Goal: Navigation & Orientation: Find specific page/section

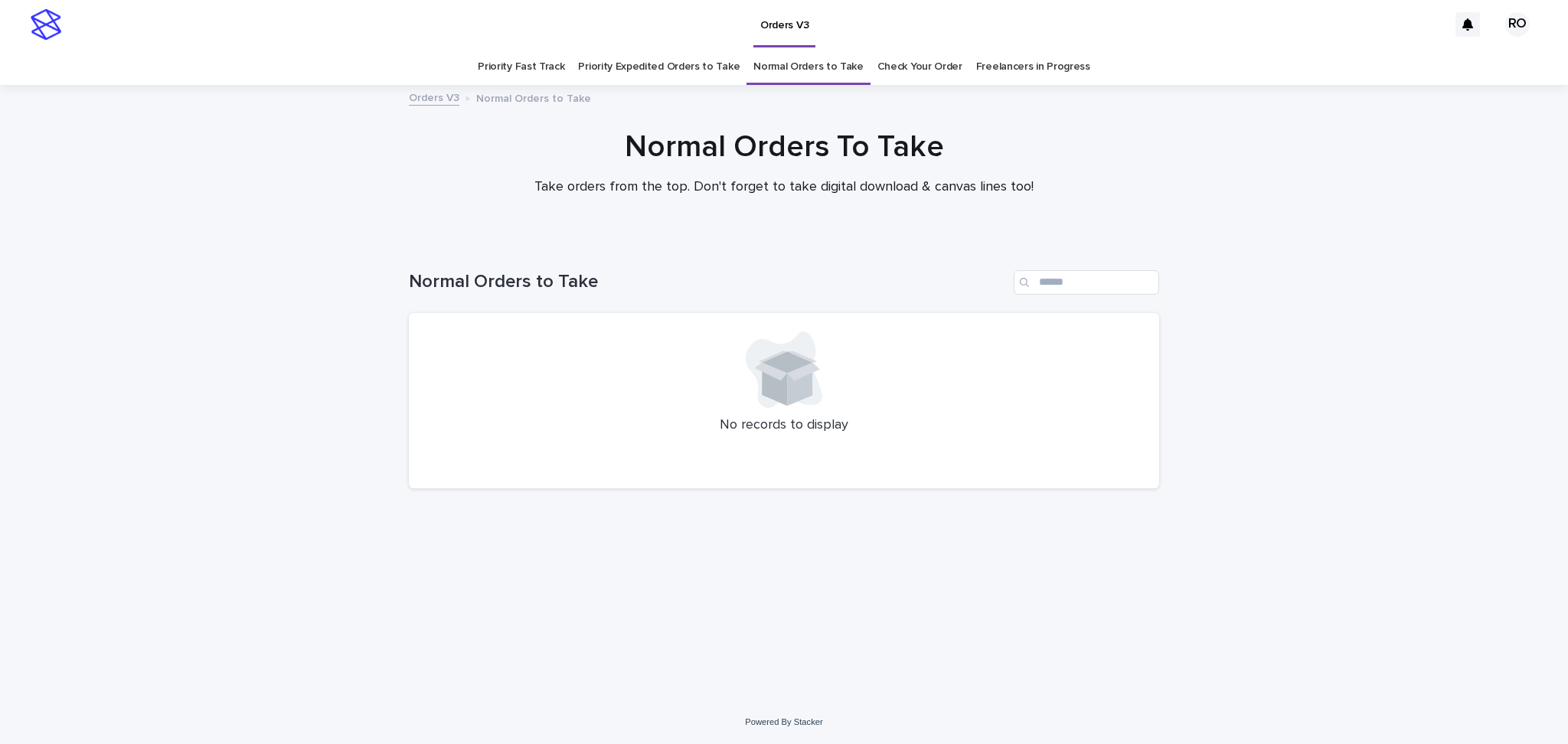
click at [898, 71] on link "Check Your Order" at bounding box center [920, 67] width 85 height 36
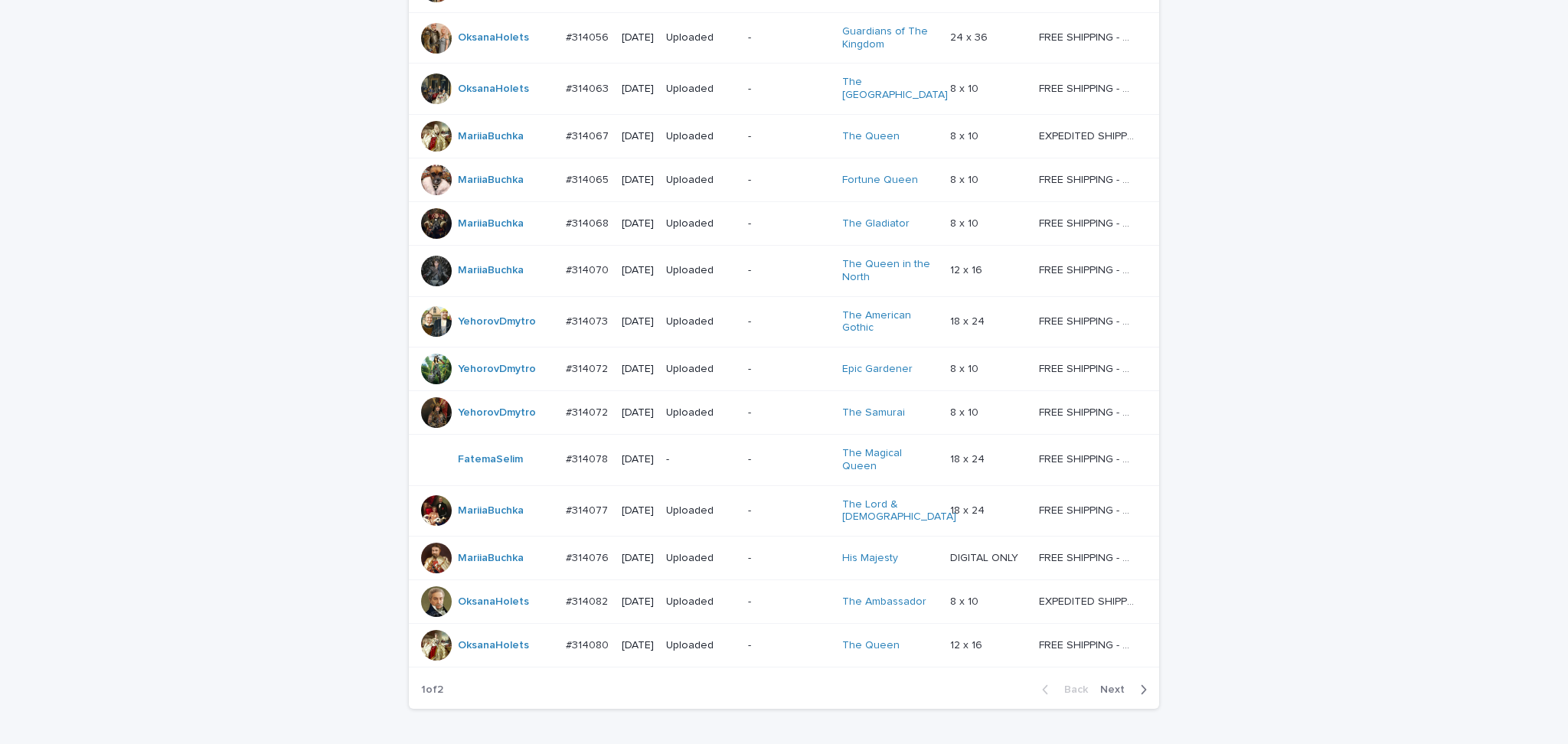
scroll to position [1160, 0]
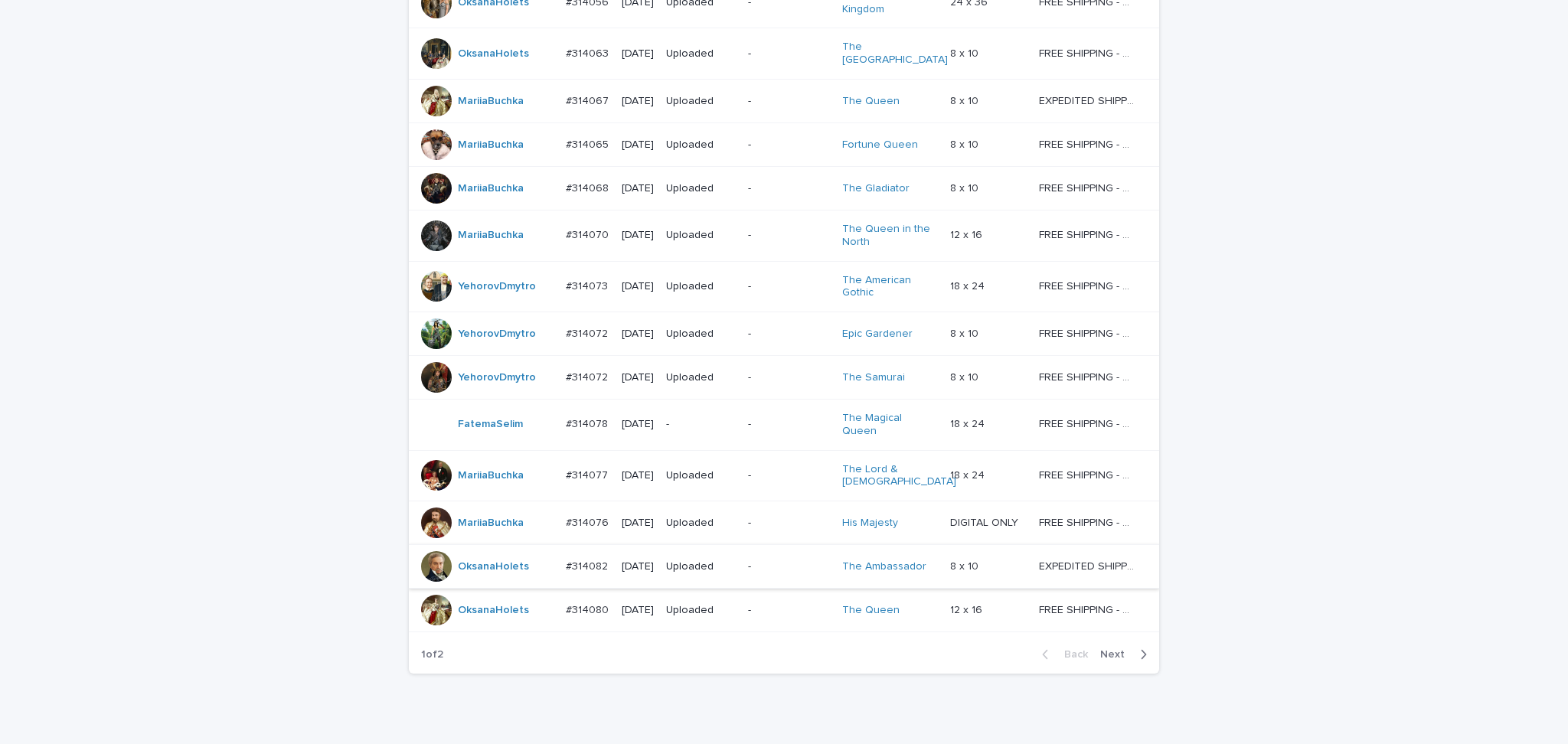
drag, startPoint x: 1113, startPoint y: 591, endPoint x: 694, endPoint y: 503, distance: 428.1
click at [1113, 650] on span "Next" at bounding box center [1117, 655] width 34 height 11
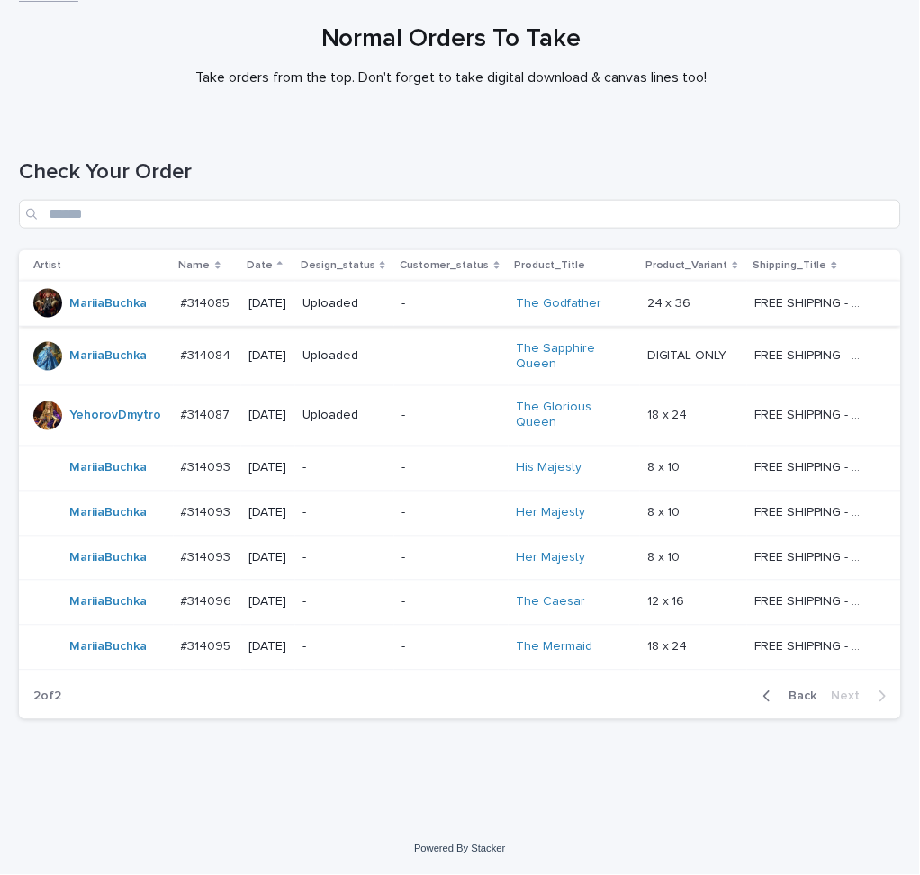
scroll to position [106, 0]
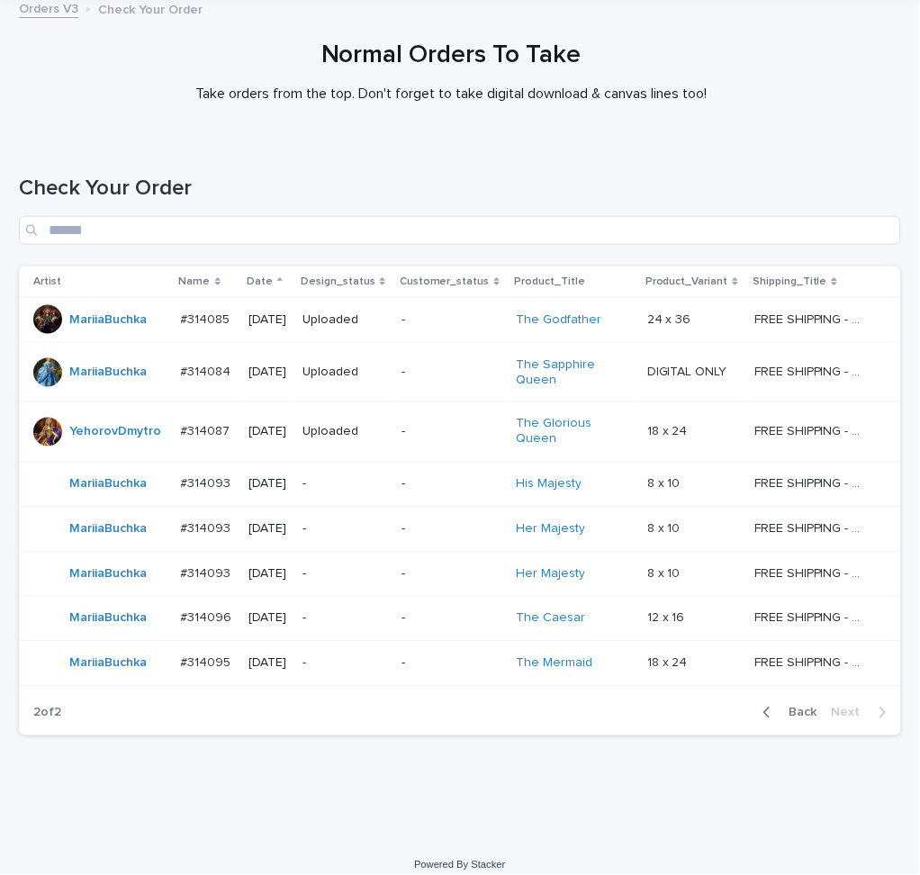
click at [793, 707] on span "Back" at bounding box center [798, 713] width 39 height 13
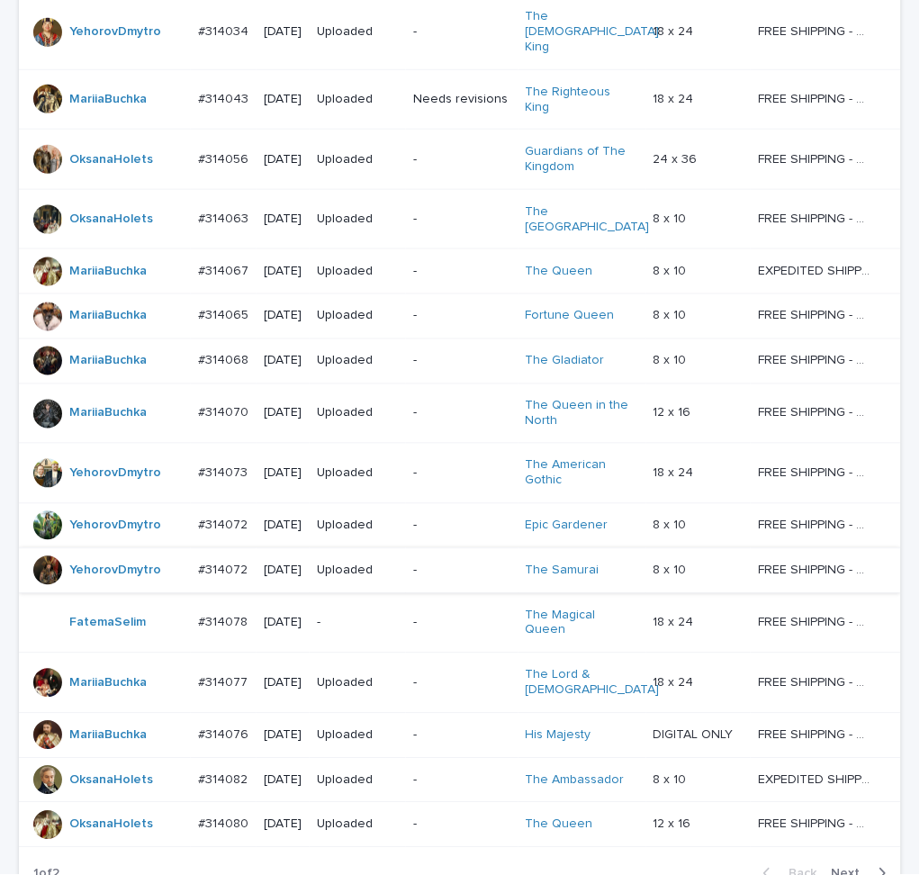
scroll to position [1534, 0]
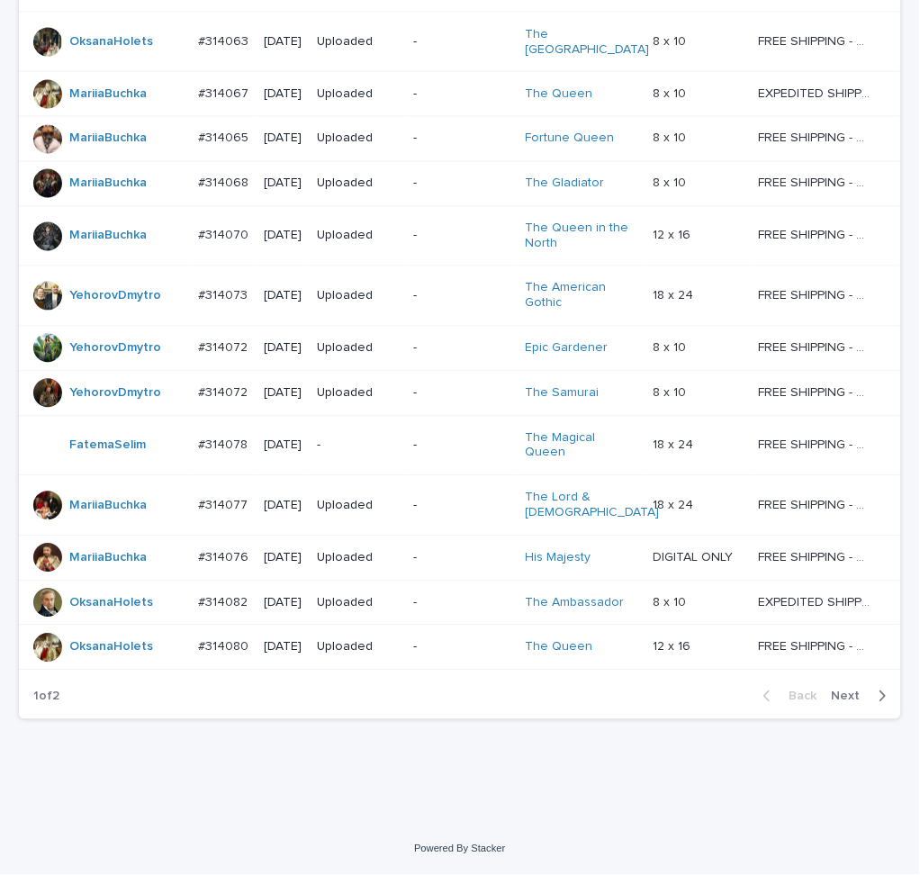
click at [842, 695] on span "Next" at bounding box center [852, 697] width 40 height 13
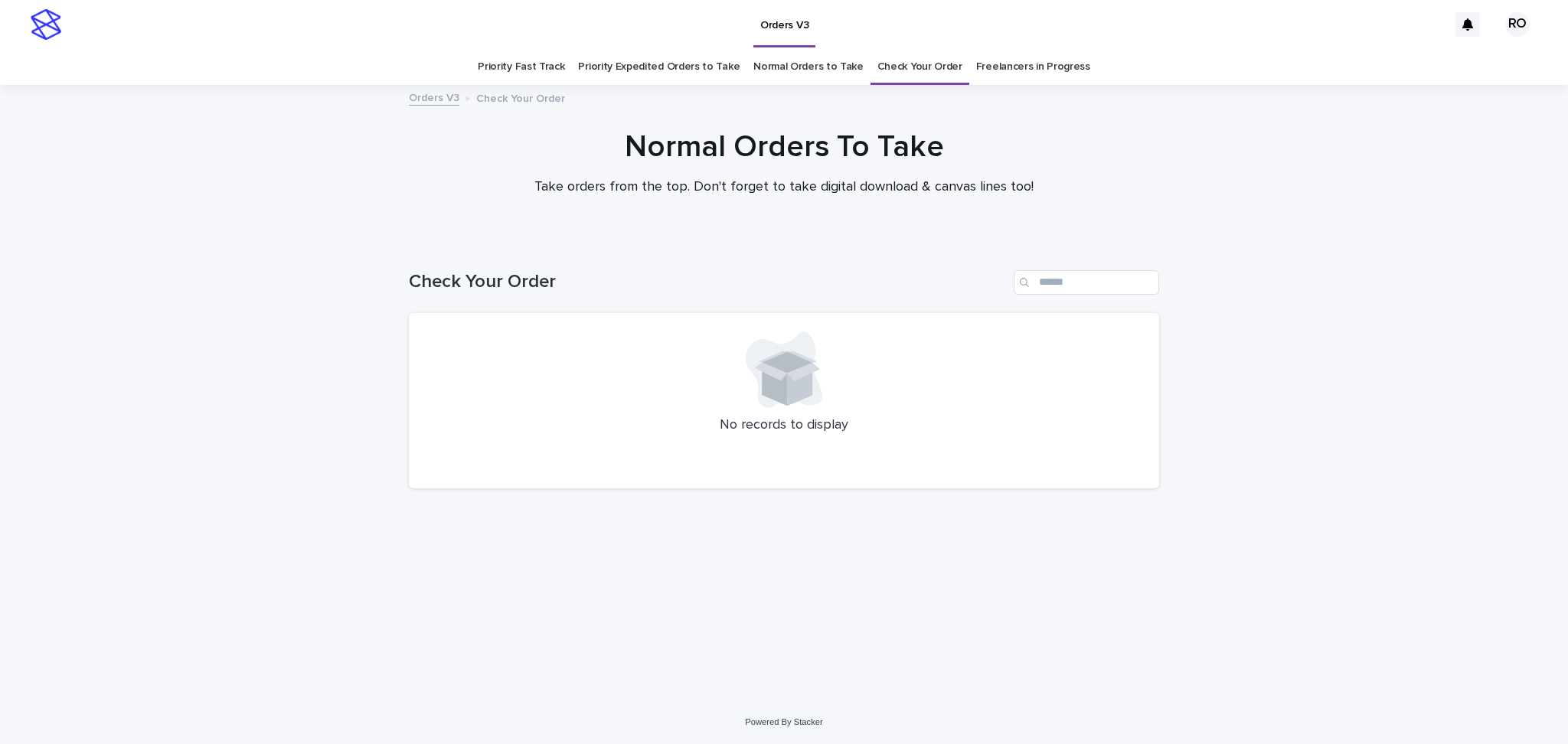
click at [886, 60] on link "Check Your Order" at bounding box center [920, 67] width 85 height 36
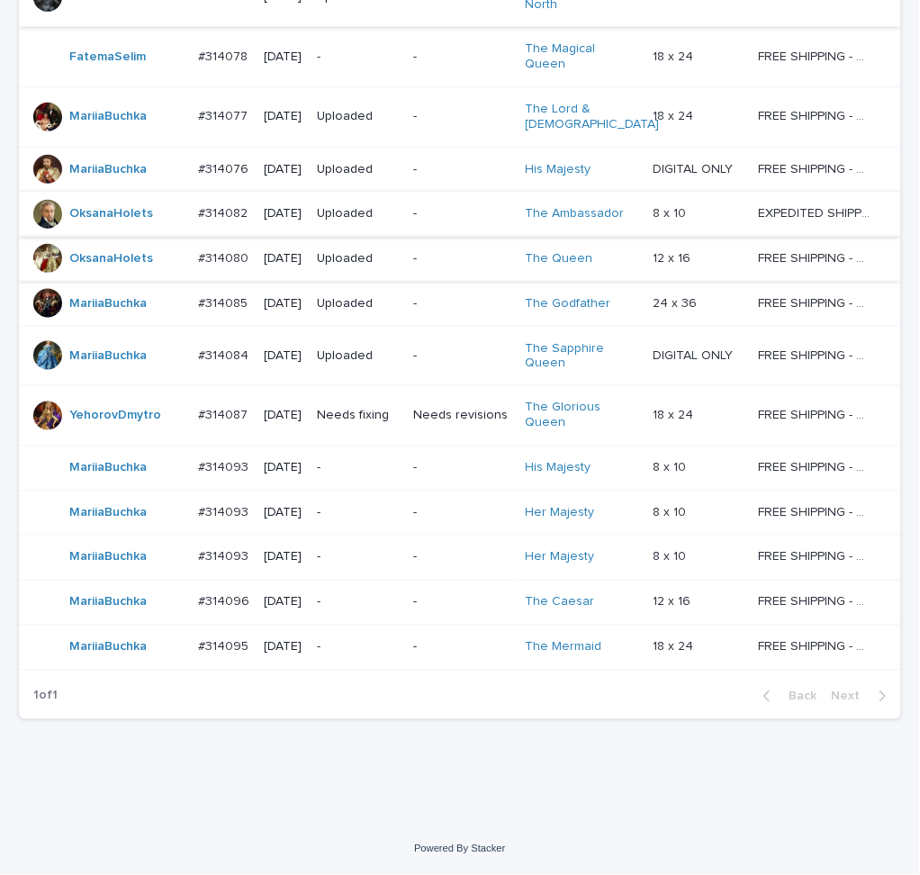
scroll to position [1293, 0]
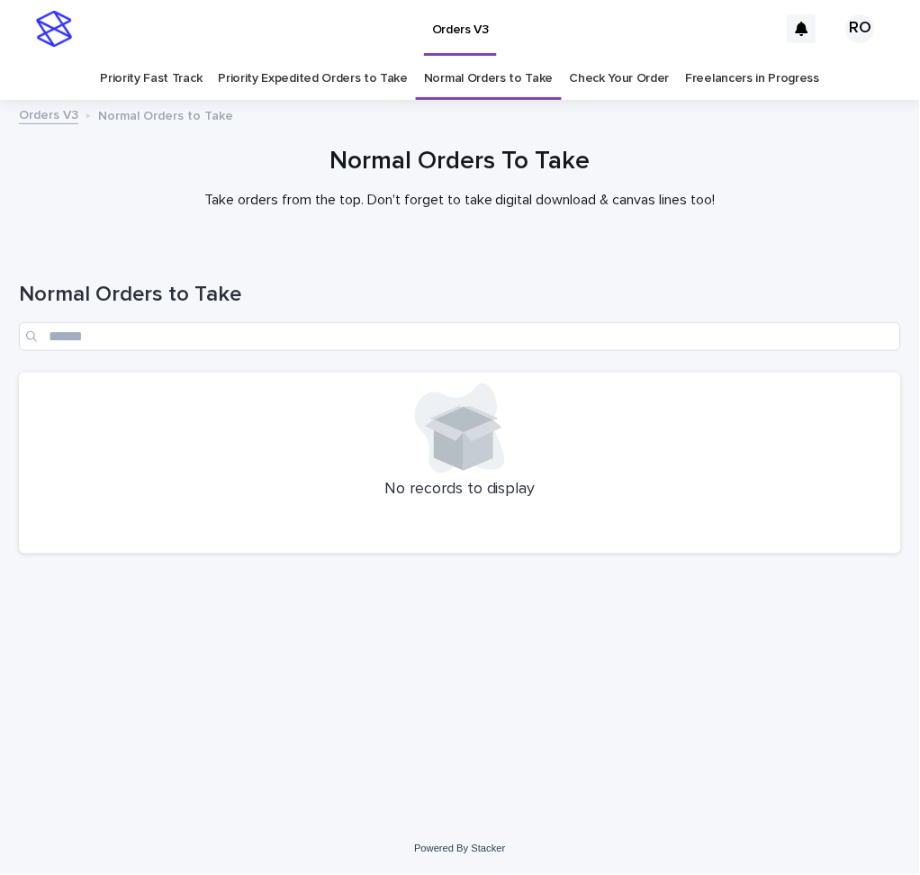
click at [156, 87] on link "Priority Fast Track" at bounding box center [151, 79] width 102 height 42
click at [641, 124] on div "Orders V3 Normal Orders to Take" at bounding box center [460, 116] width 901 height 25
click at [321, 77] on link "Priority Expedited Orders to Take" at bounding box center [313, 79] width 190 height 42
click at [732, 236] on div at bounding box center [460, 177] width 920 height 135
